Goal: Find contact information: Find contact information

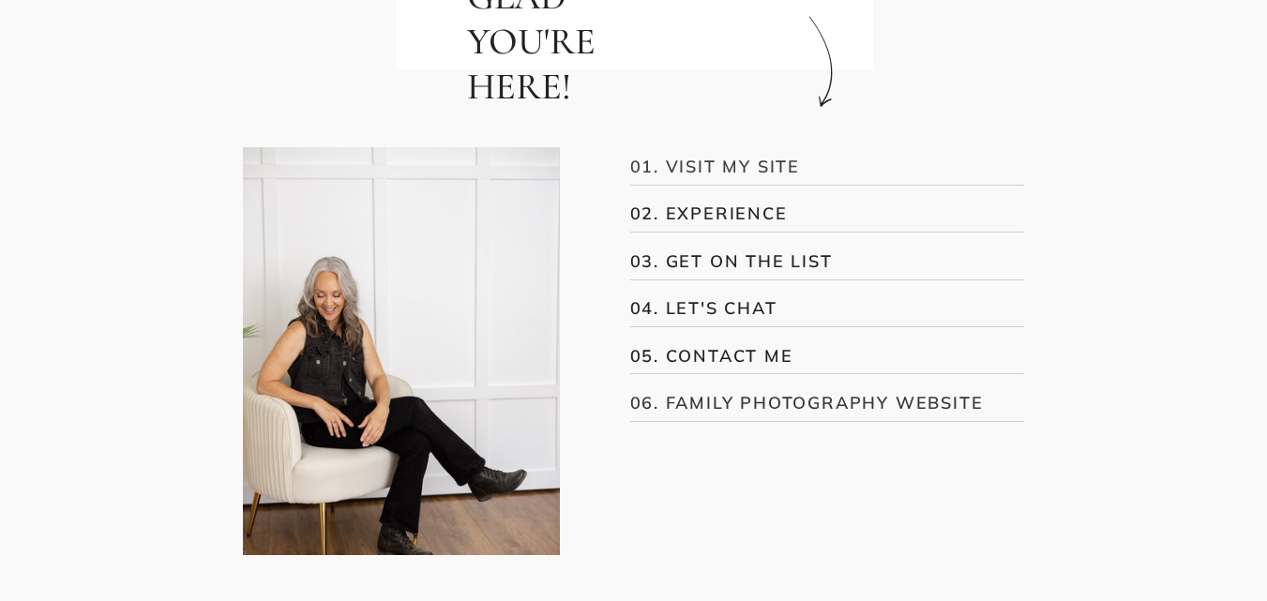
scroll to position [563, 0]
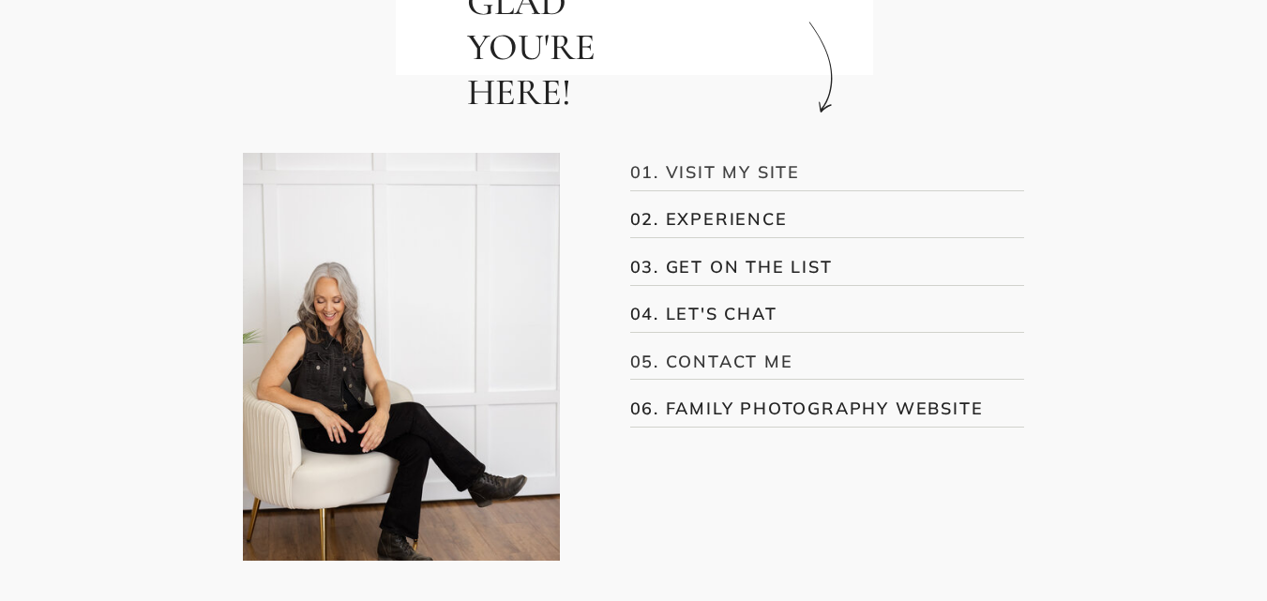
click at [720, 365] on h3 "05. CONTACT ME" at bounding box center [814, 361] width 368 height 25
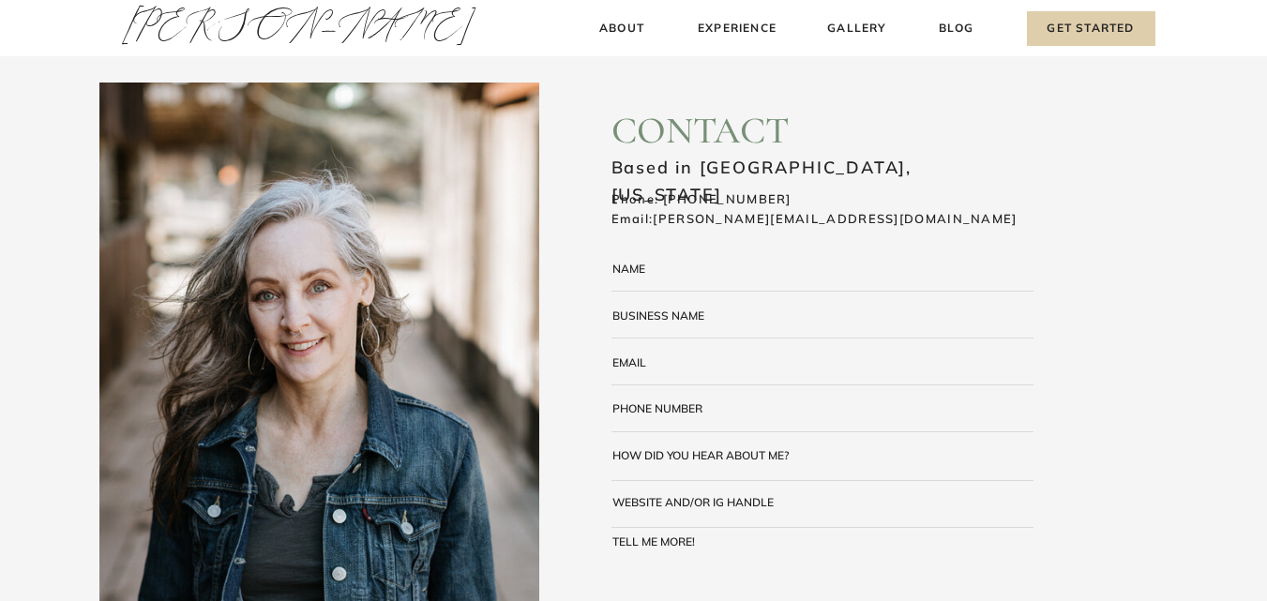
drag, startPoint x: 964, startPoint y: 217, endPoint x: 875, endPoint y: 231, distance: 90.2
click at [949, 219] on h3 "Phone: [PHONE_NUMBER] Email: [PERSON_NAME][EMAIL_ADDRESS][DOMAIN_NAME]" at bounding box center [841, 209] width 461 height 40
drag, startPoint x: 875, startPoint y: 231, endPoint x: 683, endPoint y: 223, distance: 192.4
click at [653, 223] on h3 "Phone: 510-410-5424 Email: amy@amythompsonphotography.com" at bounding box center [841, 209] width 461 height 40
click at [757, 229] on h3 "Phone: 510-410-5424 Email: amy@amythompsonphotography.com" at bounding box center [841, 209] width 461 height 40
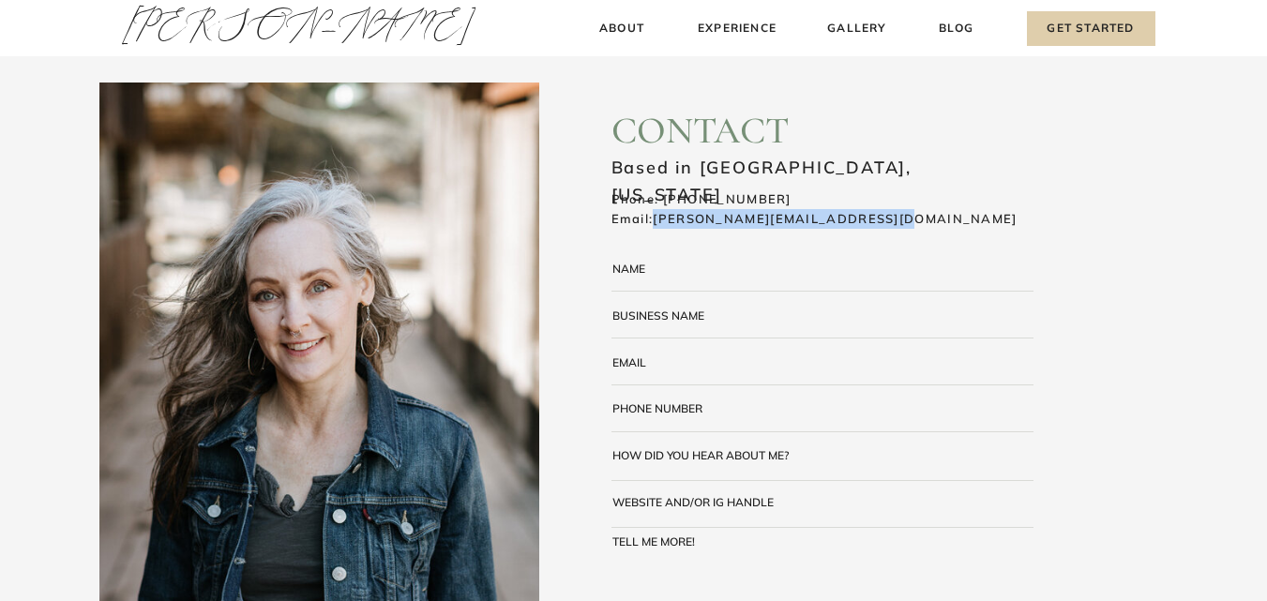
copy h3 "amy@amythompsonphotography.com"
click at [596, 34] on h3 "About" at bounding box center [622, 29] width 55 height 20
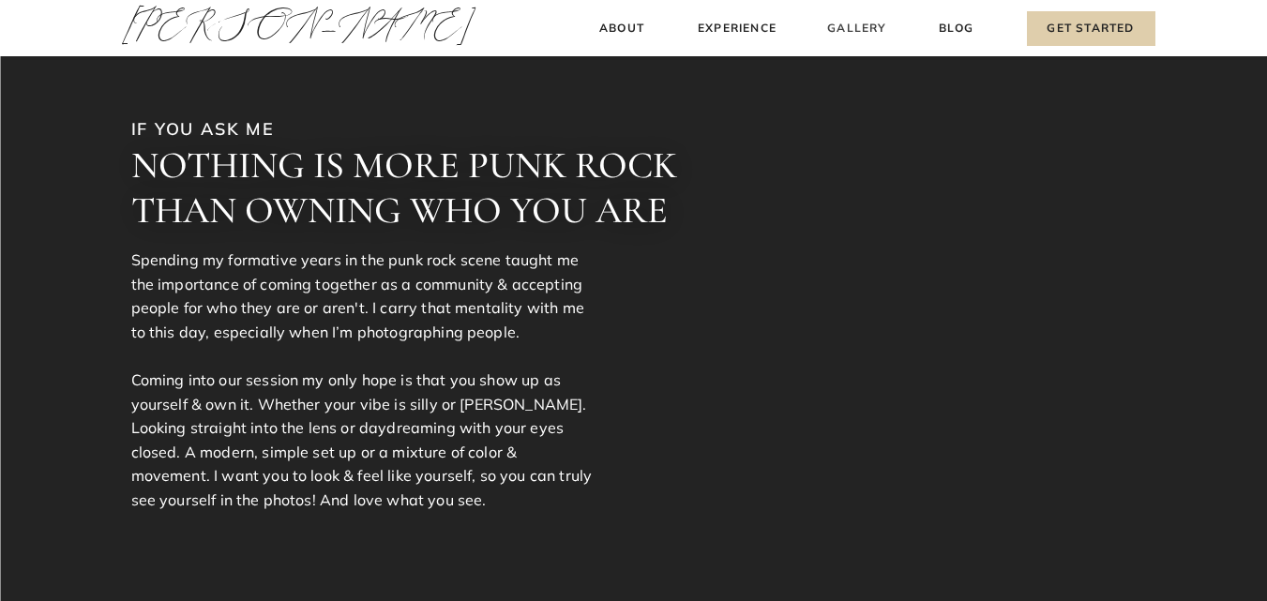
click at [866, 29] on h3 "Gallery" at bounding box center [857, 29] width 63 height 20
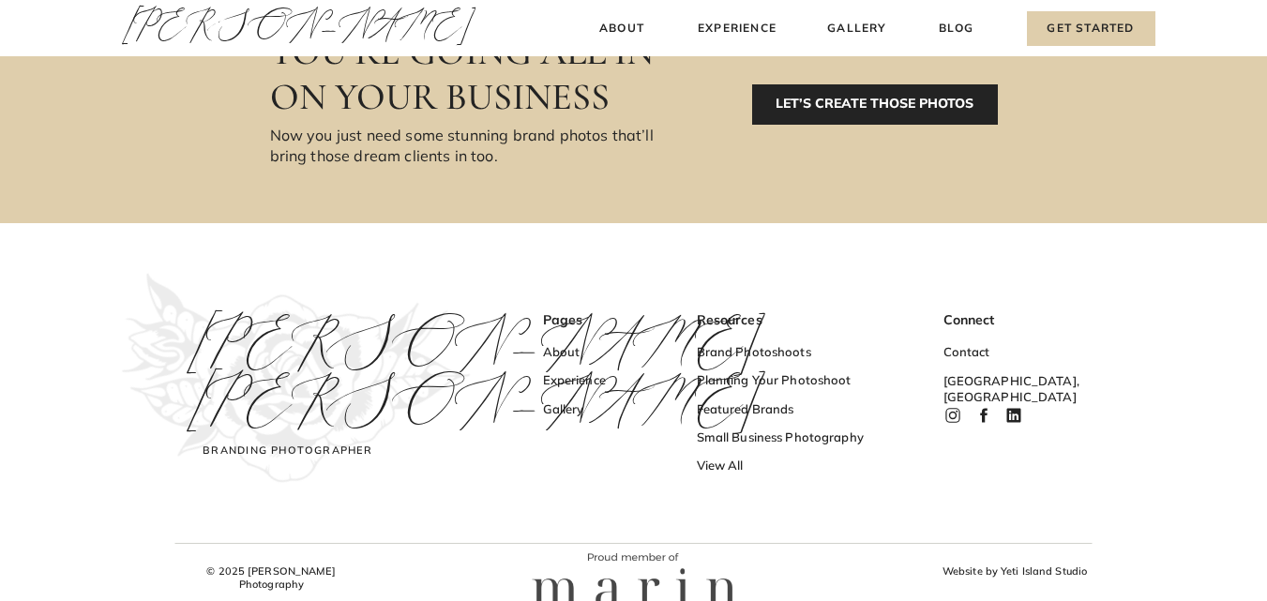
scroll to position [1268, 0]
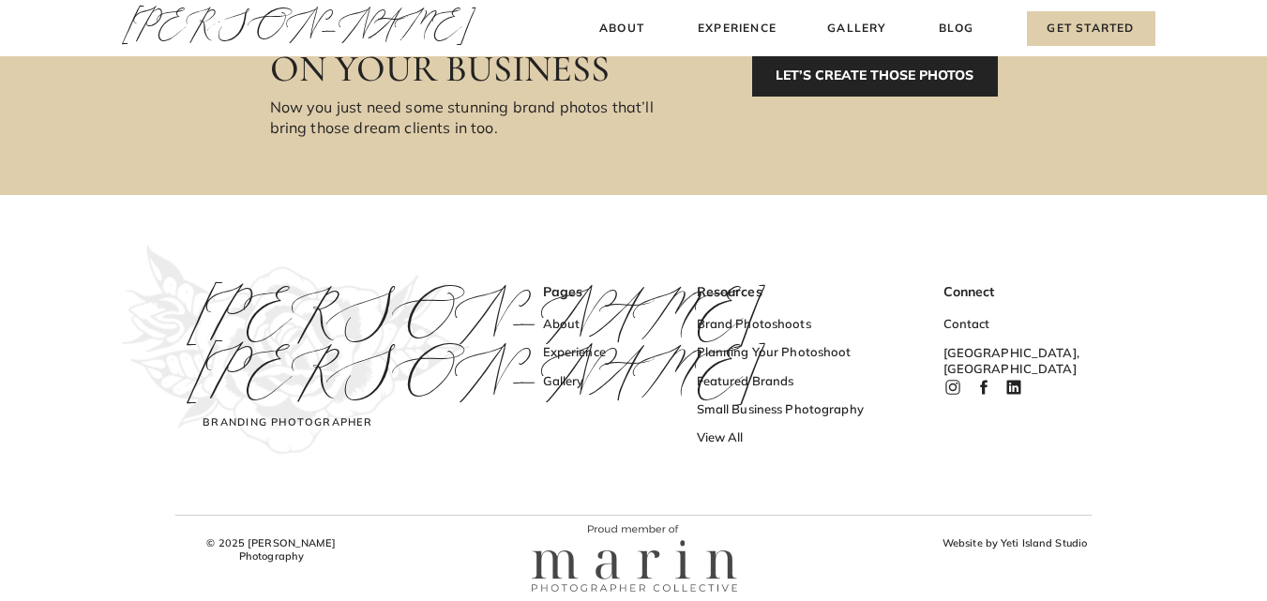
click at [960, 379] on icon at bounding box center [952, 387] width 19 height 19
